Goal: Task Accomplishment & Management: Manage account settings

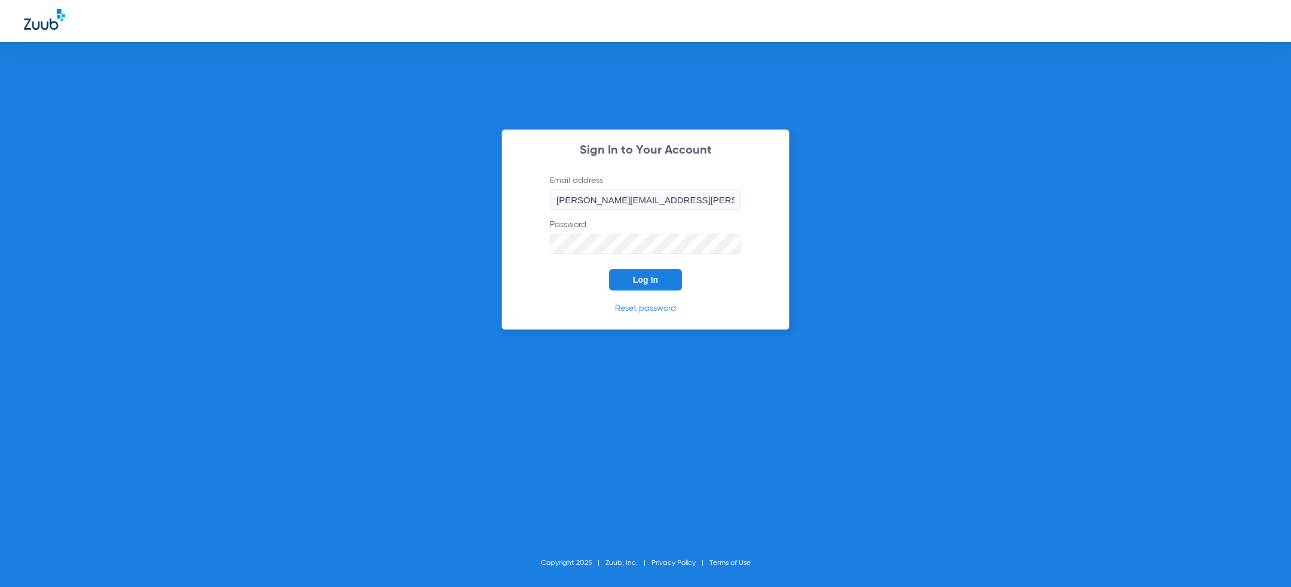
click at [636, 289] on button "Log In" at bounding box center [645, 280] width 73 height 22
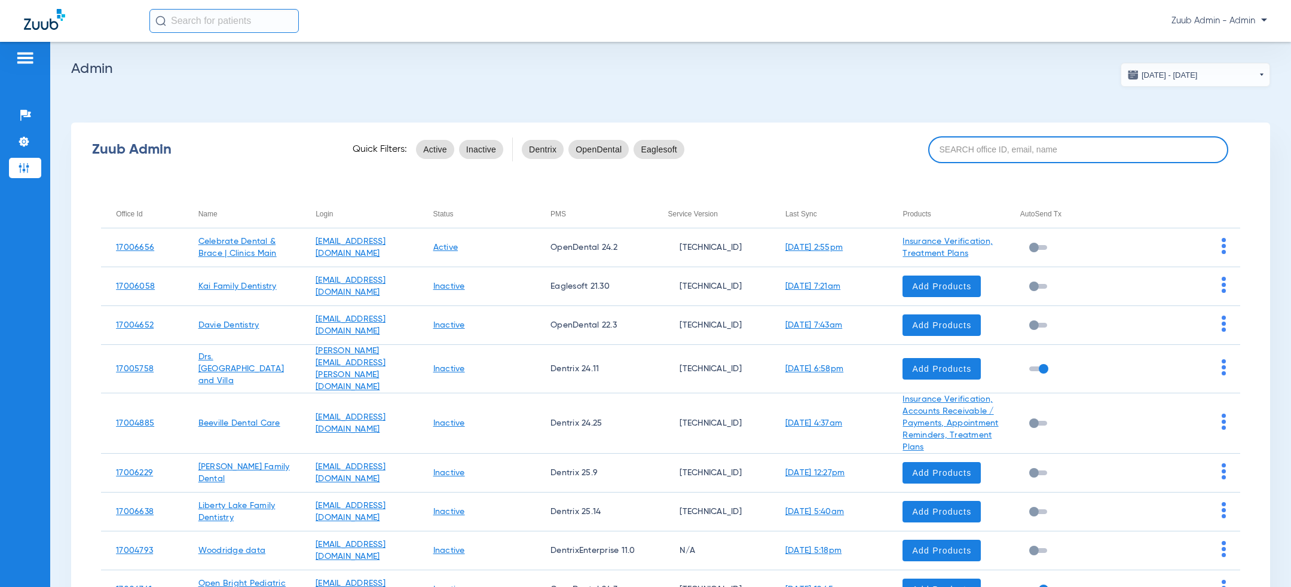
click at [975, 155] on input at bounding box center [1078, 149] width 300 height 27
paste input "Open and Affordable Dental & Braces"
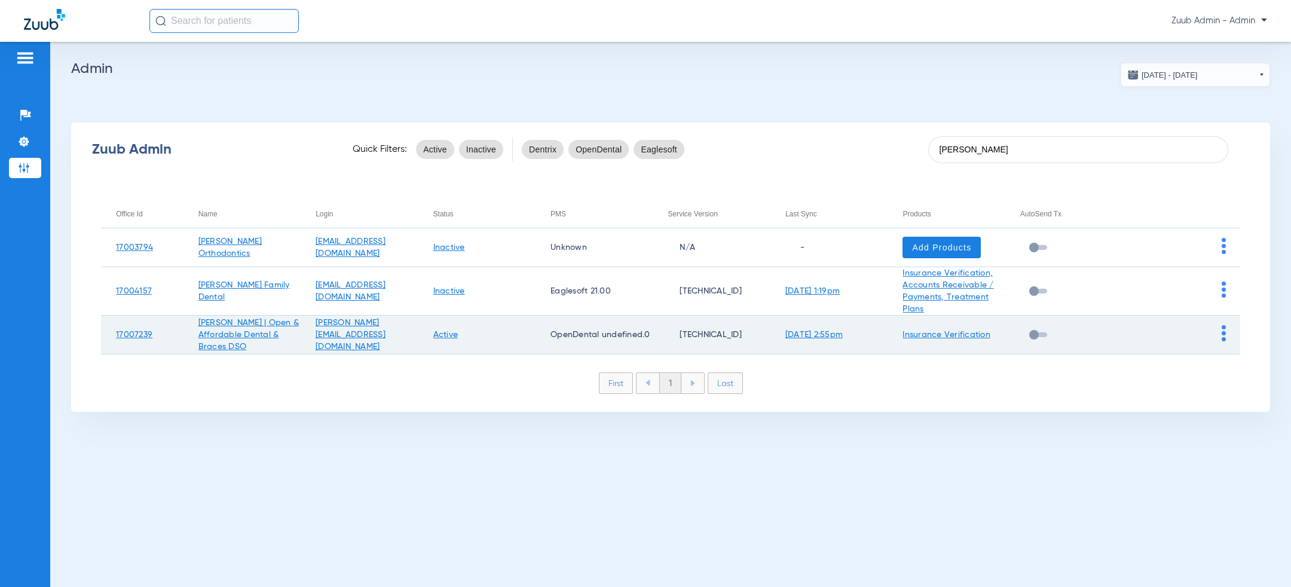
type input "[PERSON_NAME]"
click at [1222, 332] on img at bounding box center [1224, 333] width 4 height 16
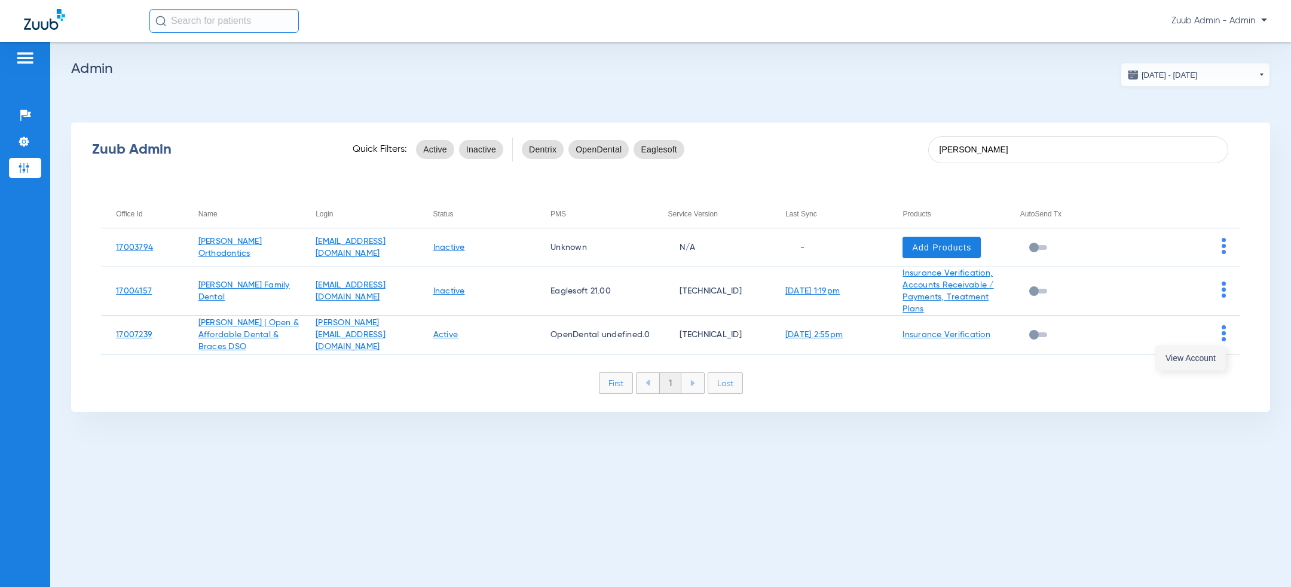
click at [1202, 352] on button "View Account" at bounding box center [1190, 358] width 69 height 24
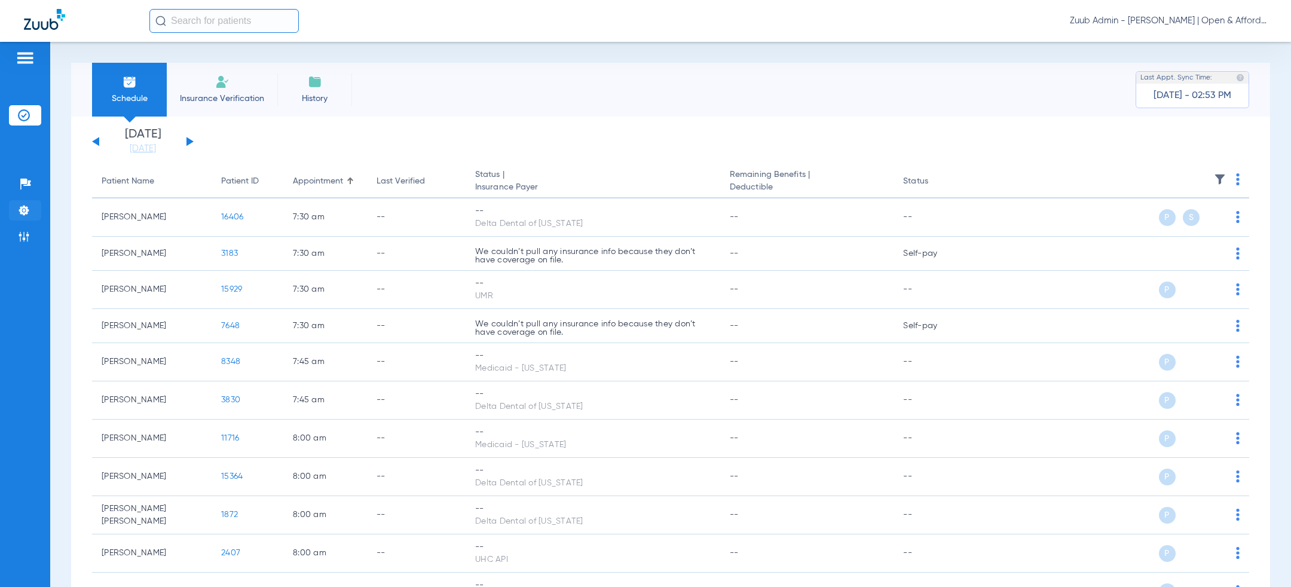
click at [26, 209] on img at bounding box center [24, 210] width 12 height 12
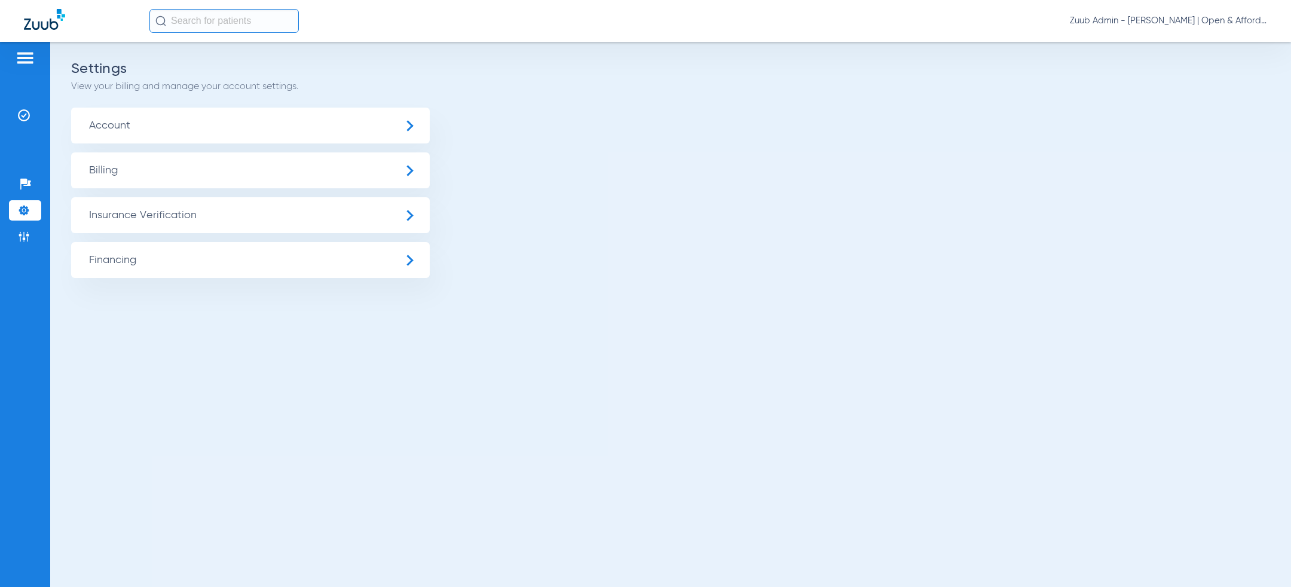
click at [197, 126] on span "Account" at bounding box center [250, 126] width 359 height 36
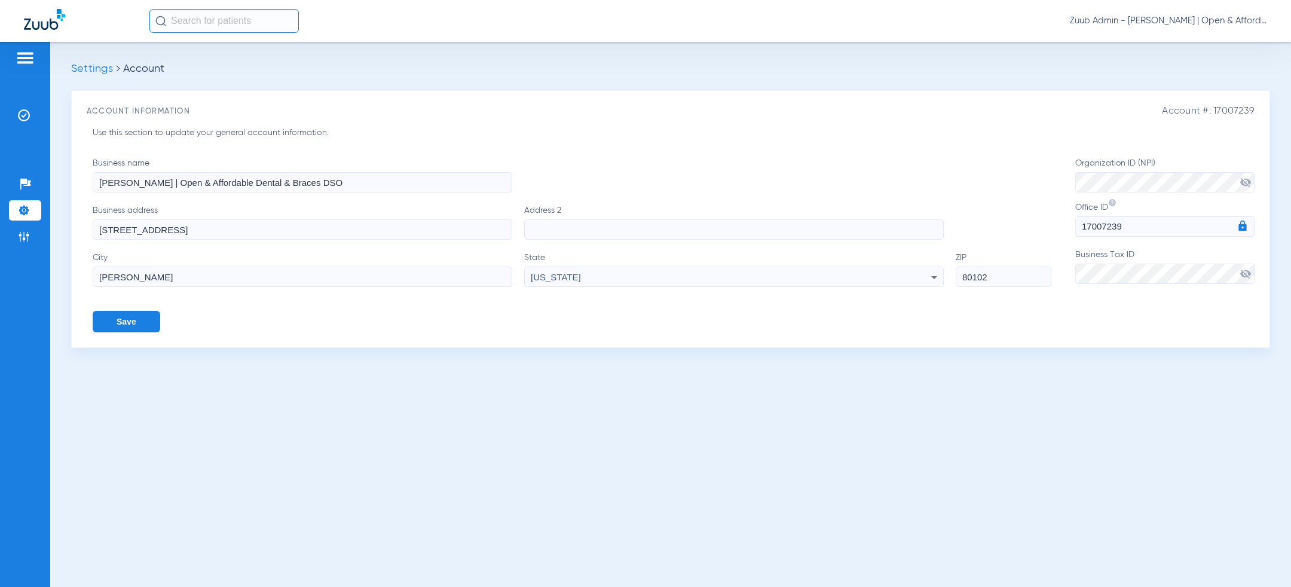
click at [305, 224] on input "[STREET_ADDRESS]" at bounding box center [303, 229] width 420 height 20
click at [991, 277] on input "80102" at bounding box center [1004, 277] width 96 height 20
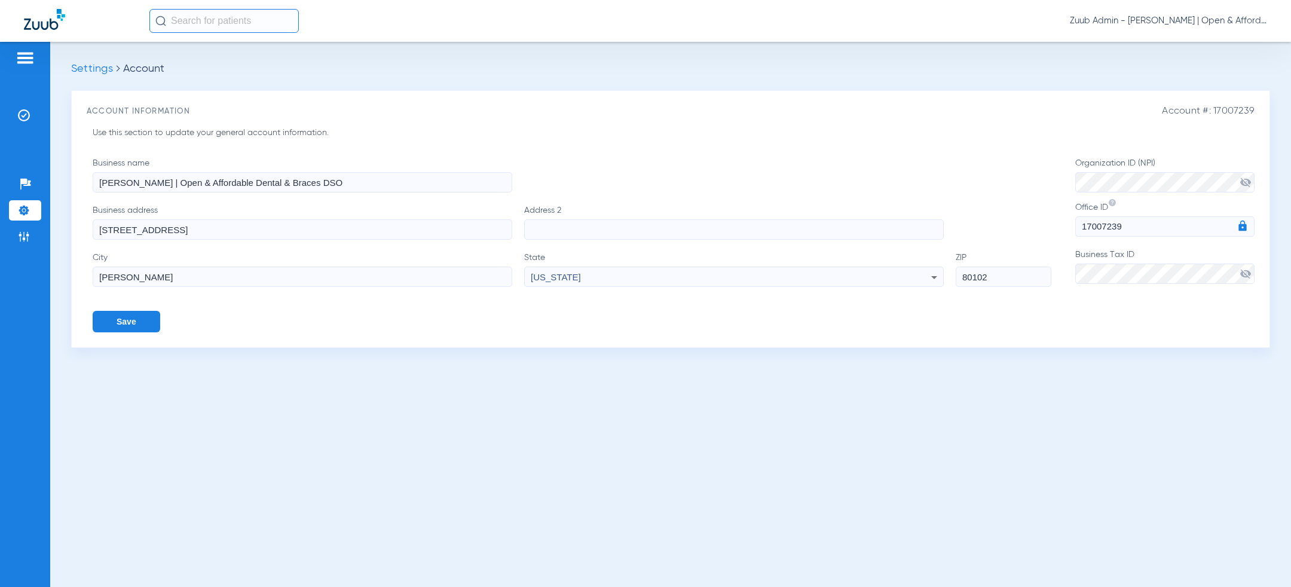
click at [991, 277] on input "80102" at bounding box center [1004, 277] width 96 height 20
